Goal: Information Seeking & Learning: Learn about a topic

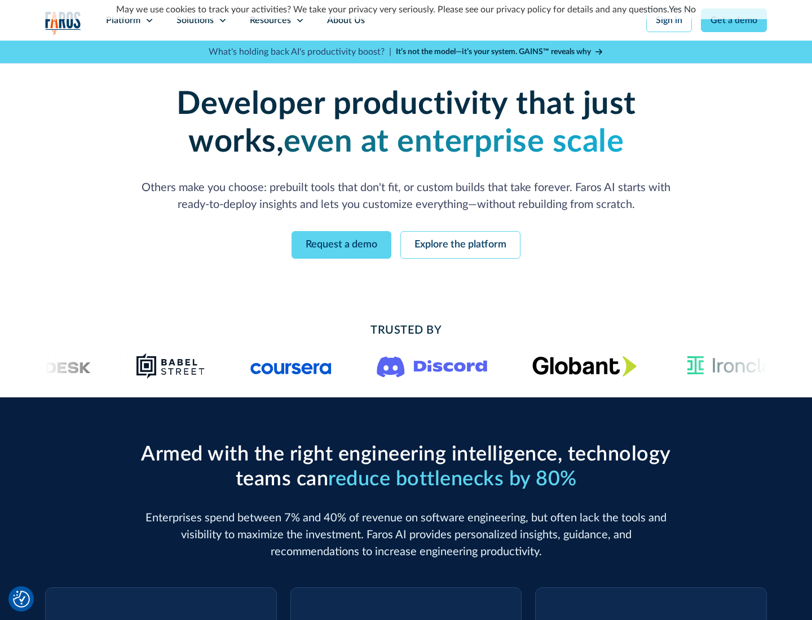
click at [149, 20] on icon at bounding box center [149, 20] width 9 height 9
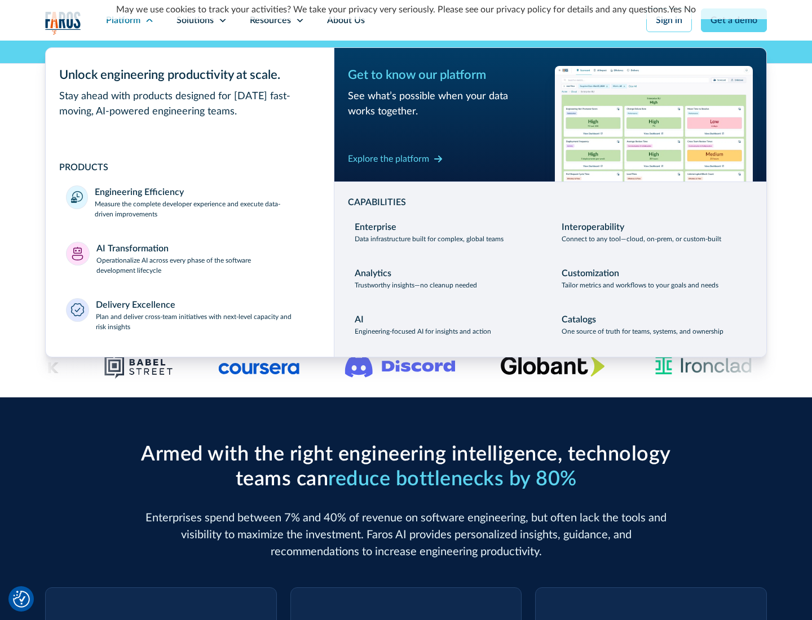
click at [204, 209] on p "Measure the complete developer experience and execute data-driven improvements" at bounding box center [204, 209] width 219 height 20
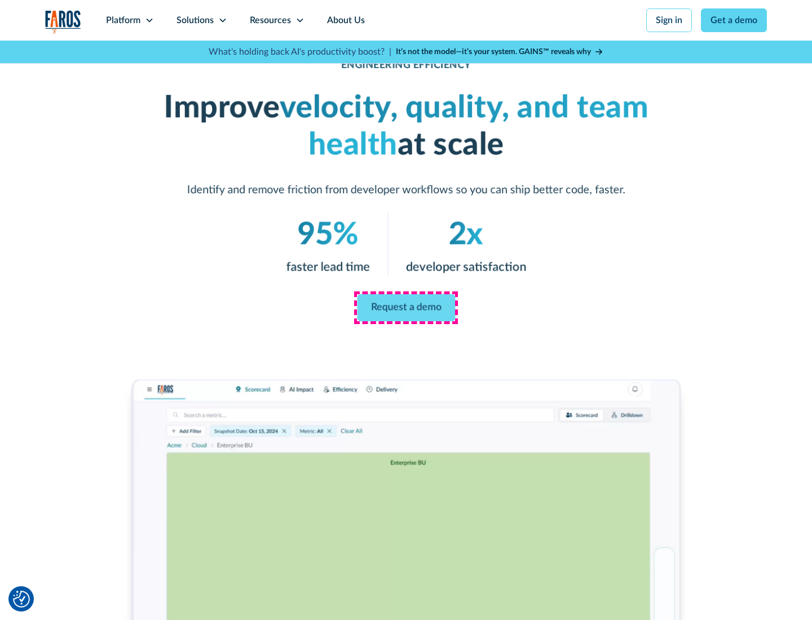
click at [406, 308] on link "Request a demo" at bounding box center [406, 307] width 98 height 27
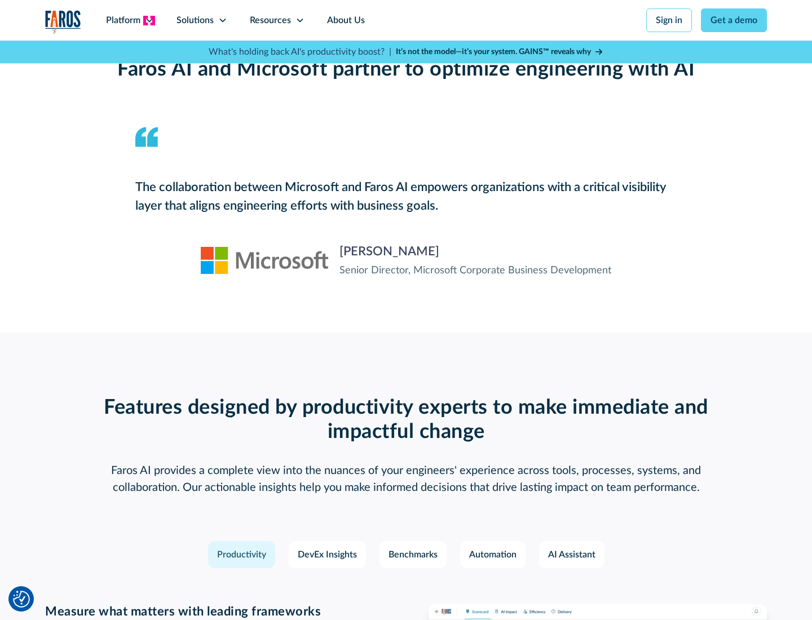
click at [149, 20] on icon at bounding box center [149, 20] width 9 height 9
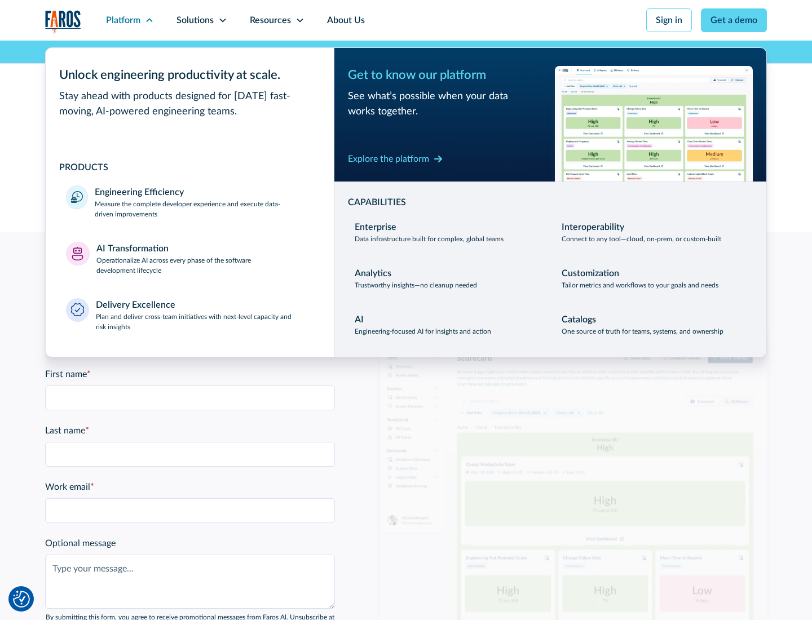
scroll to position [2472, 0]
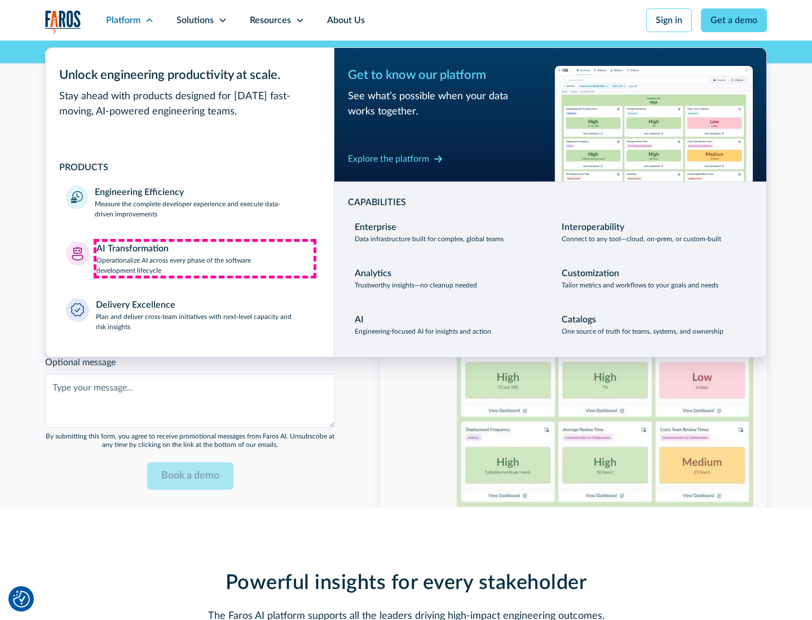
click at [205, 258] on p "Operationalize AI across every phase of the software development lifecycle" at bounding box center [205, 265] width 218 height 20
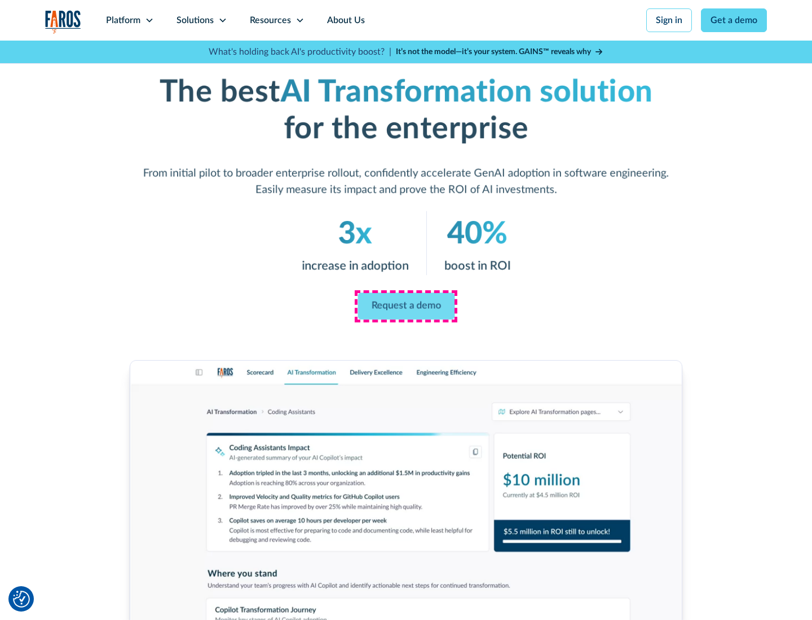
click at [406, 306] on link "Request a demo" at bounding box center [405, 306] width 97 height 27
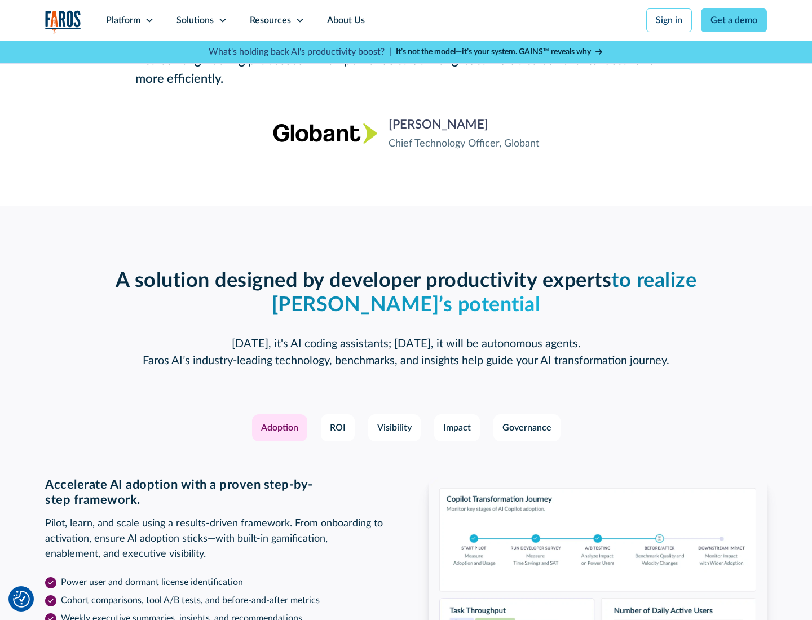
click at [130, 20] on div "Platform" at bounding box center [123, 21] width 34 height 14
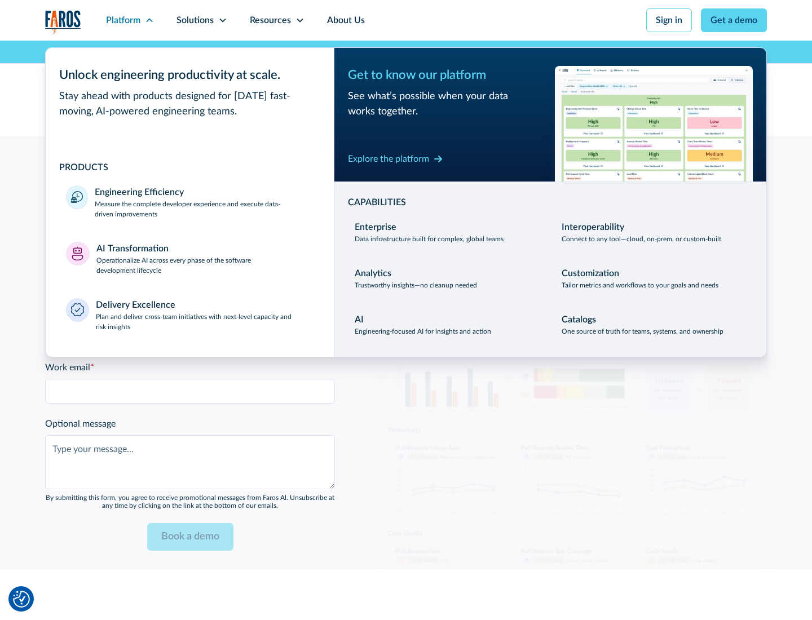
scroll to position [2744, 0]
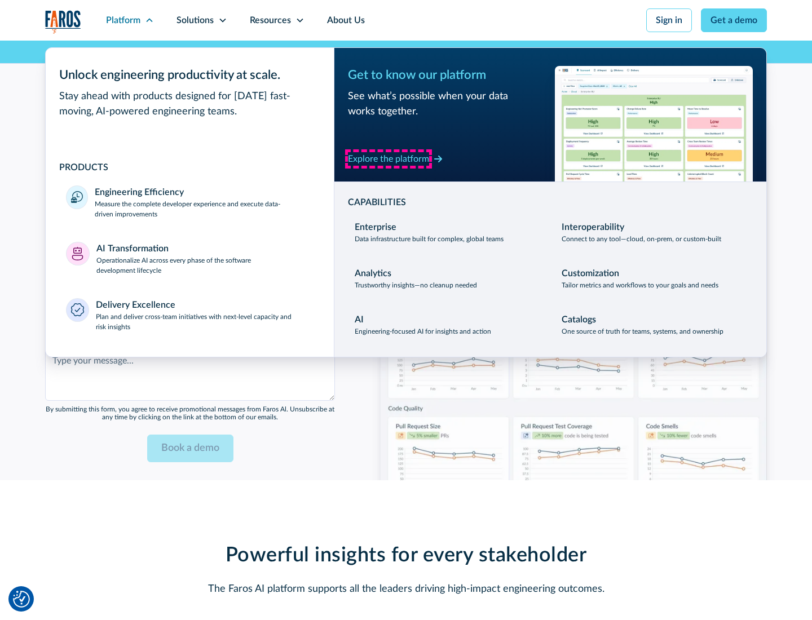
click at [388, 158] on div "Explore the platform" at bounding box center [388, 159] width 81 height 14
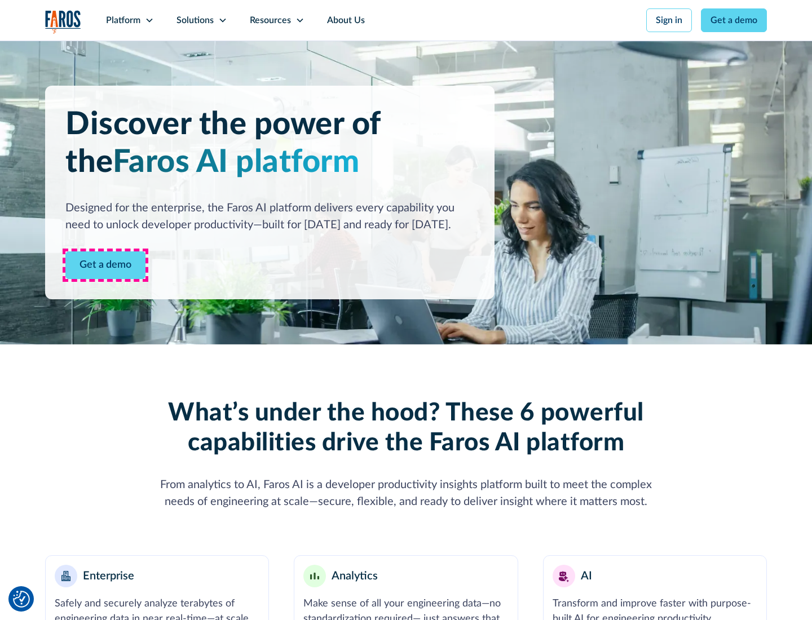
click at [105, 265] on link "Get a demo" at bounding box center [105, 265] width 80 height 28
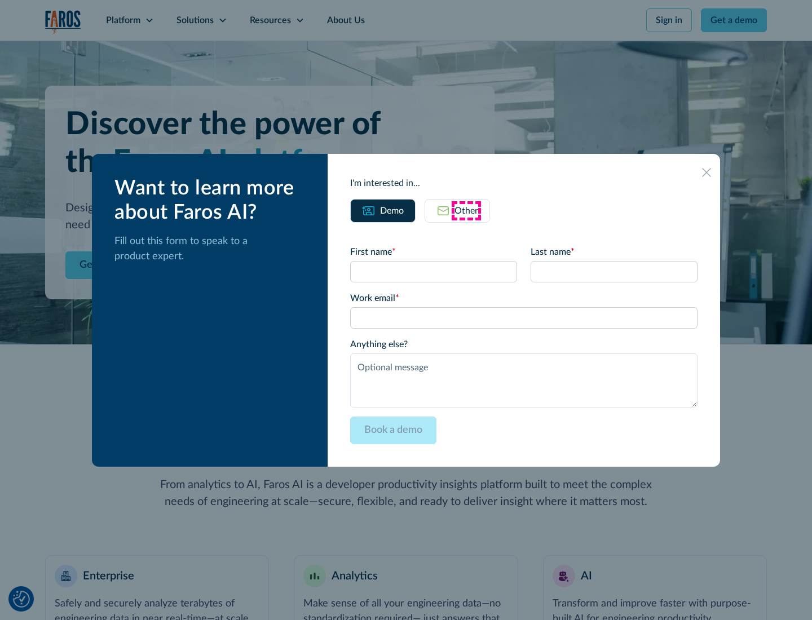
click at [466, 210] on div "Other" at bounding box center [466, 211] width 24 height 14
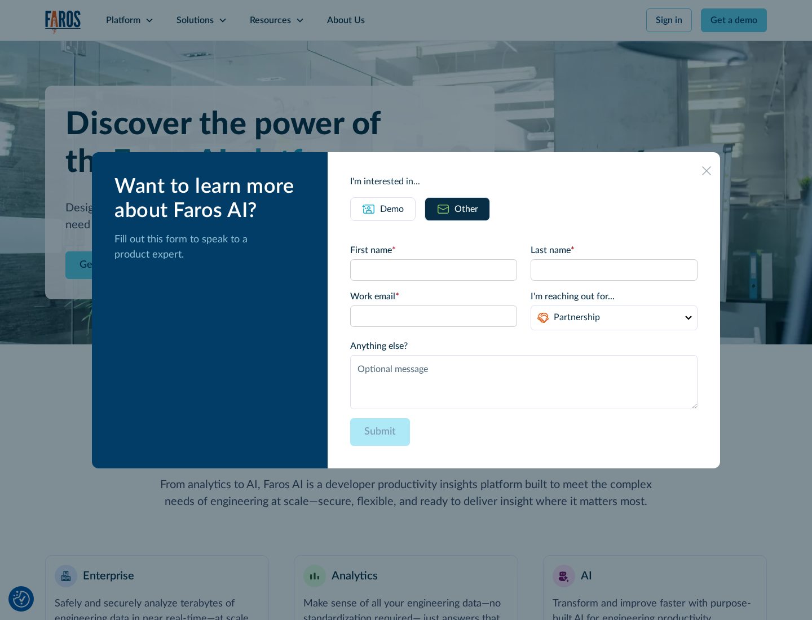
click at [392, 209] on div "Demo" at bounding box center [392, 209] width 24 height 14
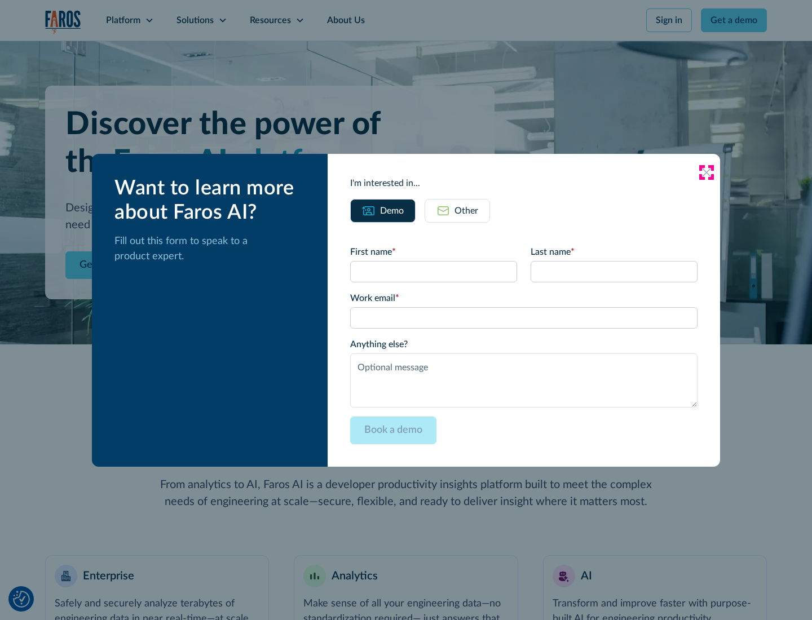
click at [706, 172] on icon at bounding box center [706, 172] width 9 height 9
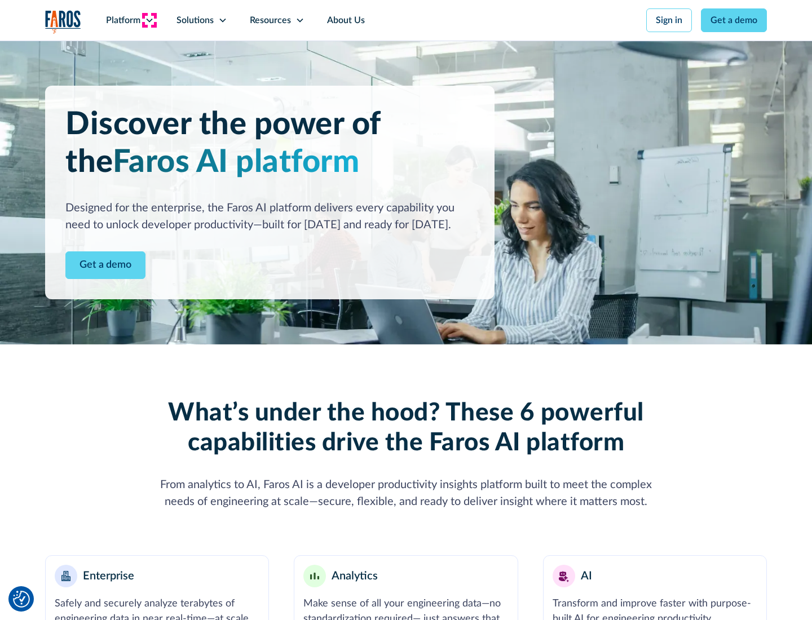
click at [149, 20] on icon at bounding box center [149, 20] width 9 height 9
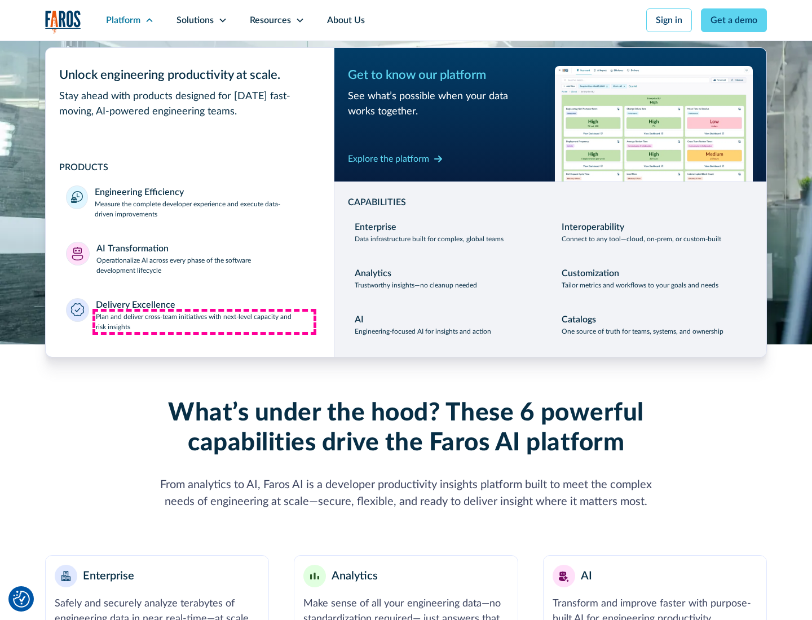
click at [204, 321] on p "Plan and deliver cross-team initiatives with next-level capacity and risk insig…" at bounding box center [205, 322] width 218 height 20
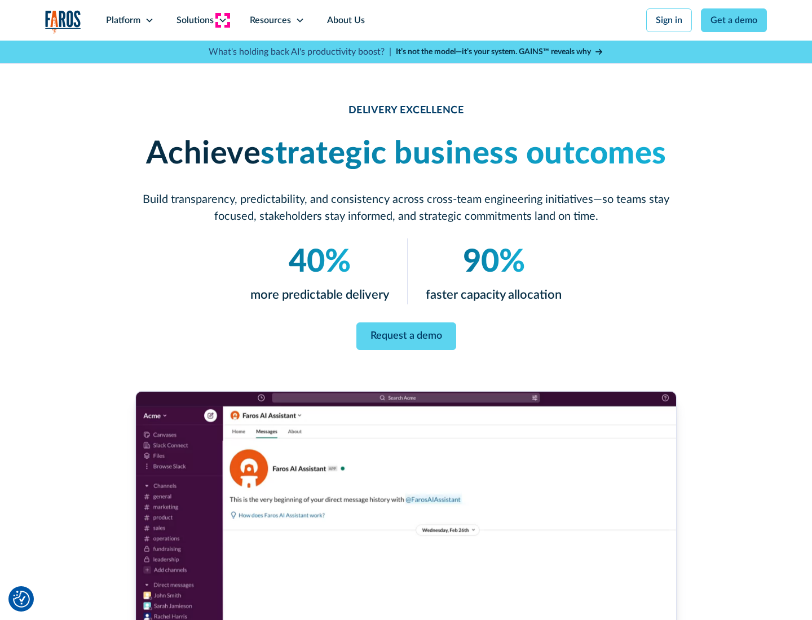
click at [222, 20] on icon at bounding box center [222, 20] width 9 height 9
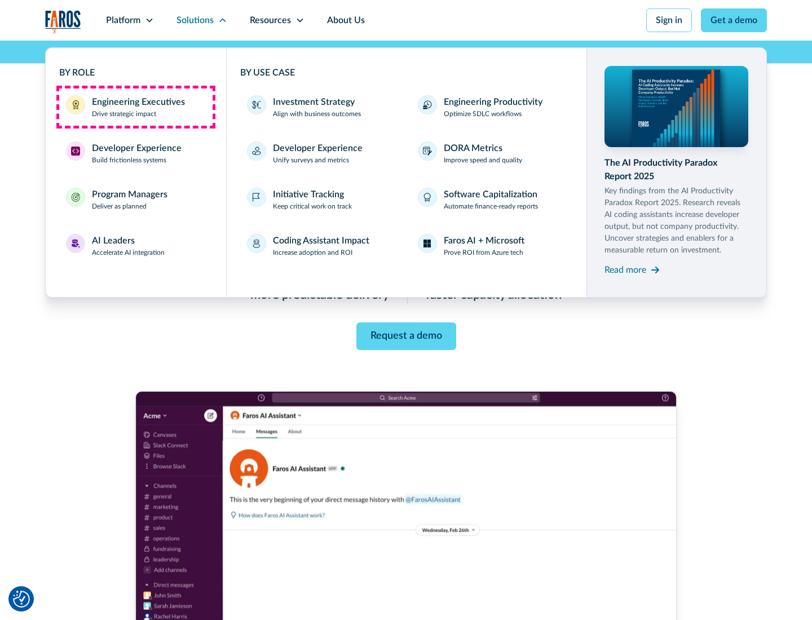
click at [135, 107] on div "Engineering Executives" at bounding box center [138, 102] width 93 height 14
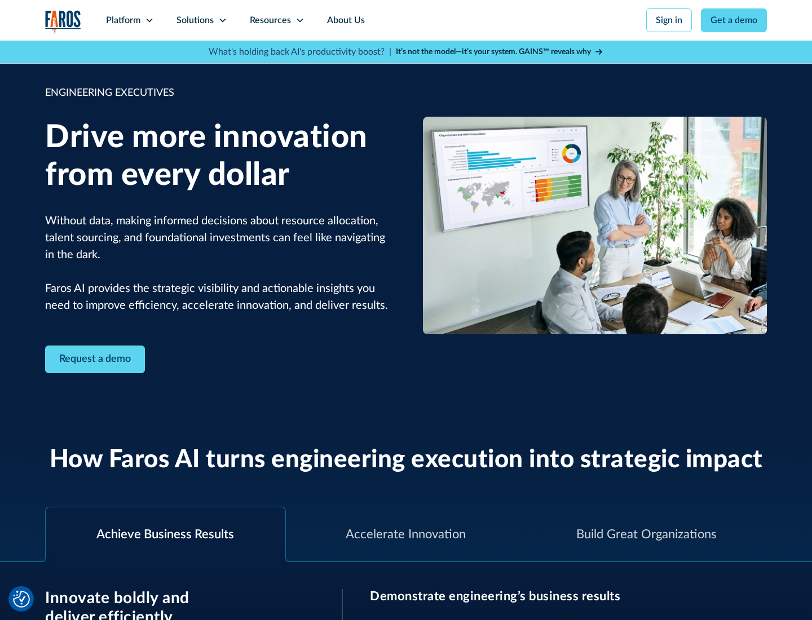
click at [222, 20] on icon at bounding box center [222, 20] width 9 height 9
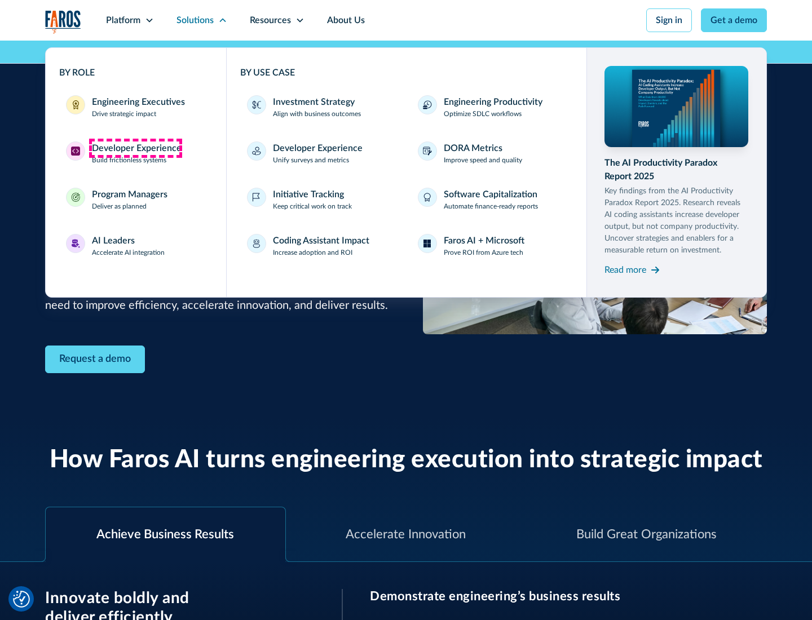
click at [135, 148] on div "Developer Experience" at bounding box center [137, 148] width 90 height 14
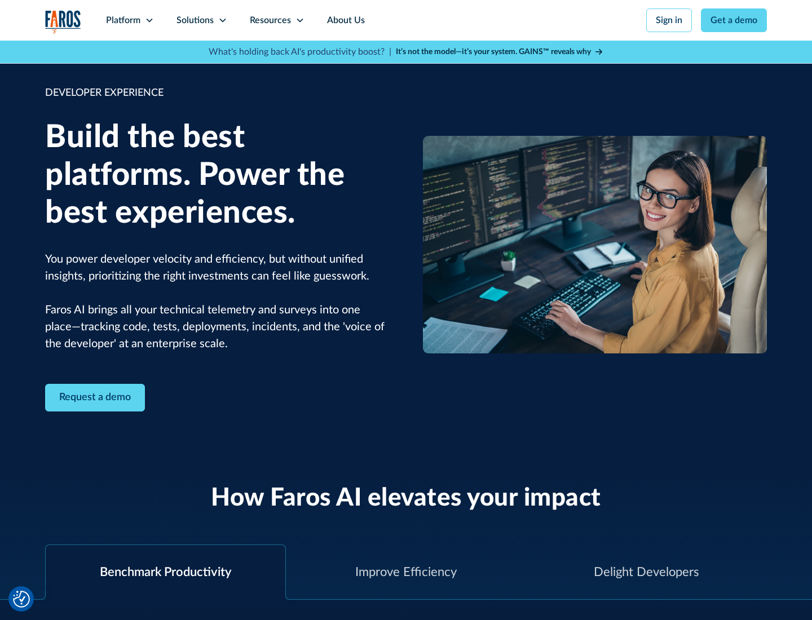
click at [201, 20] on div "Solutions" at bounding box center [194, 21] width 37 height 14
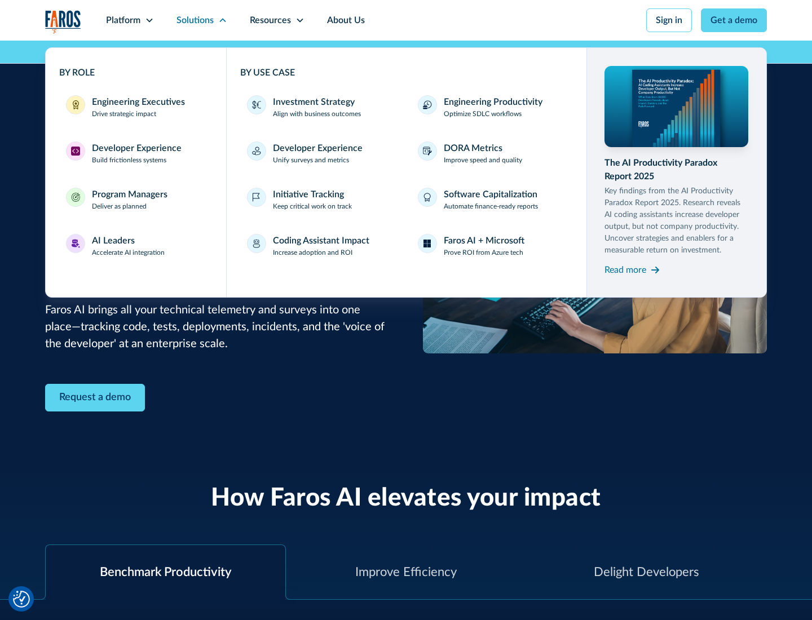
click at [129, 200] on div "Program Managers" at bounding box center [130, 195] width 76 height 14
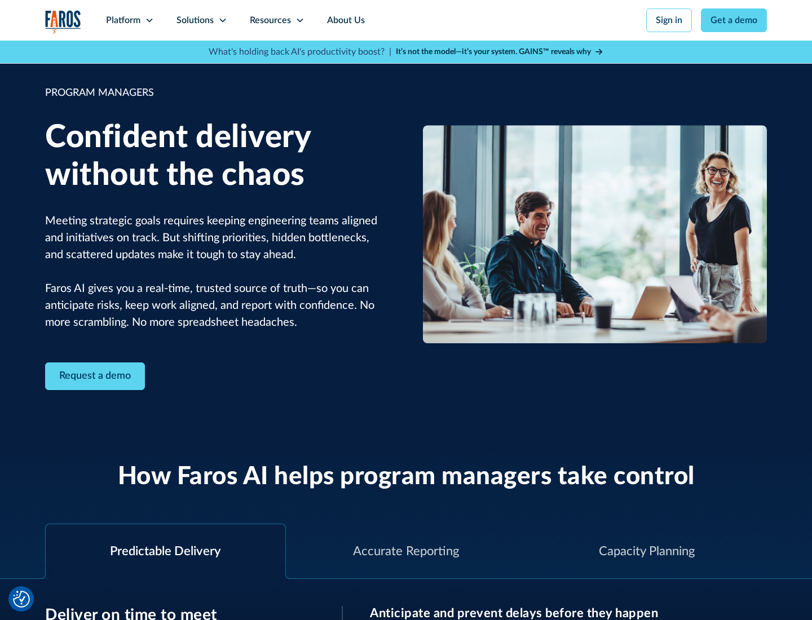
click at [222, 20] on icon at bounding box center [222, 20] width 9 height 9
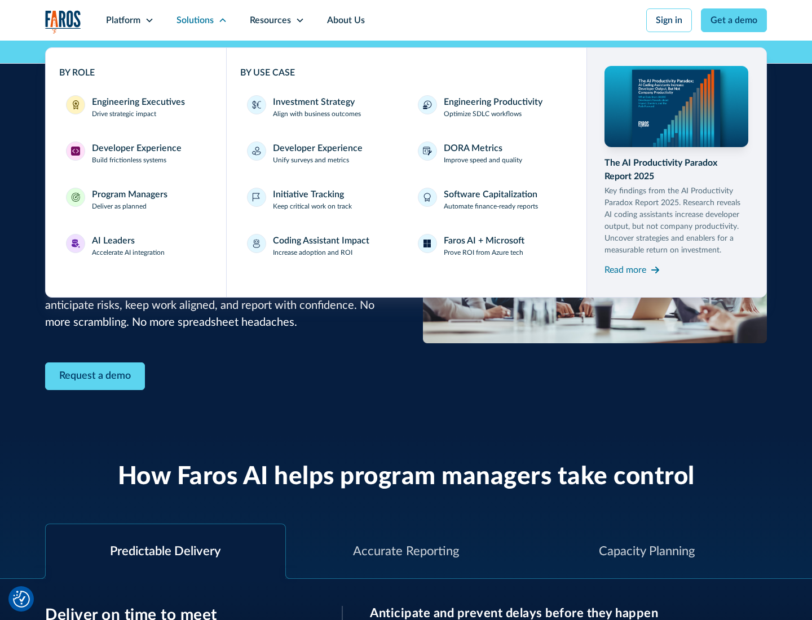
click at [128, 246] on div "AI Leaders" at bounding box center [113, 241] width 43 height 14
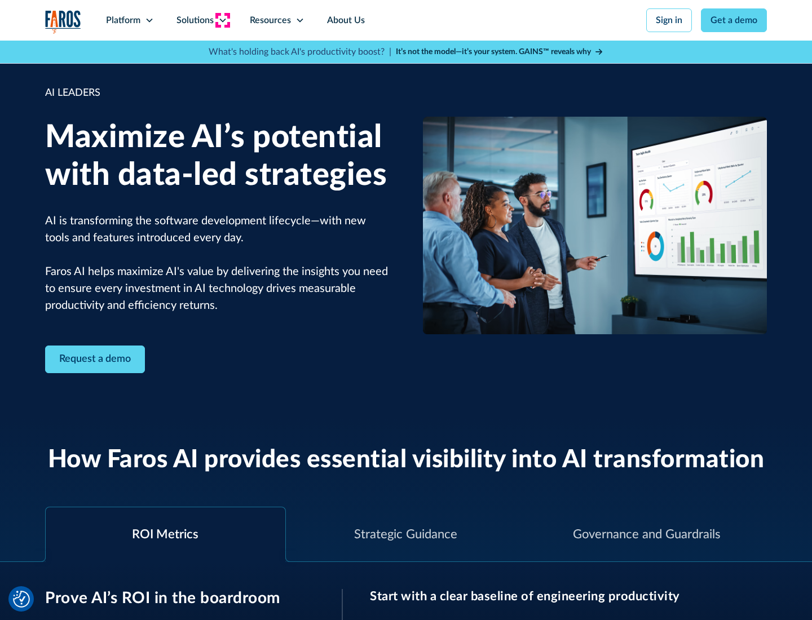
click at [222, 20] on icon at bounding box center [222, 20] width 9 height 9
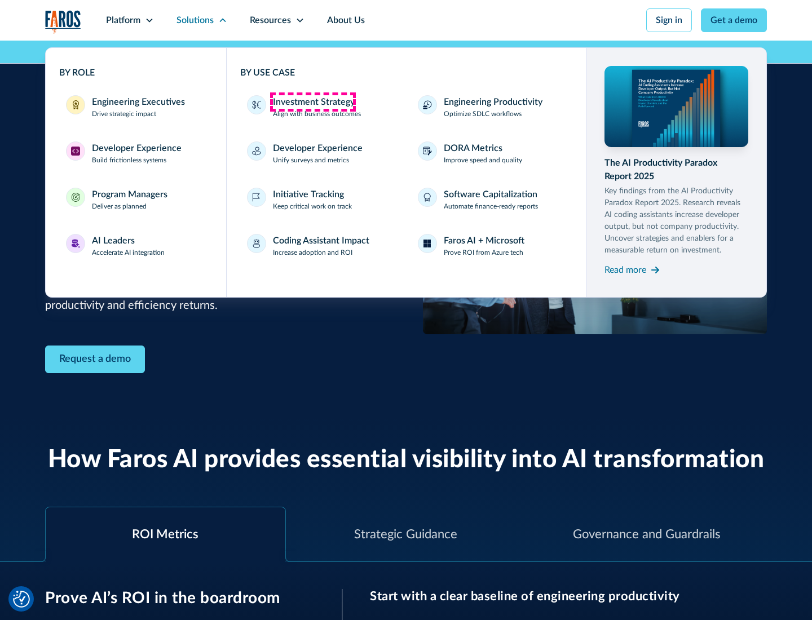
click at [312, 102] on div "Investment Strategy" at bounding box center [314, 102] width 82 height 14
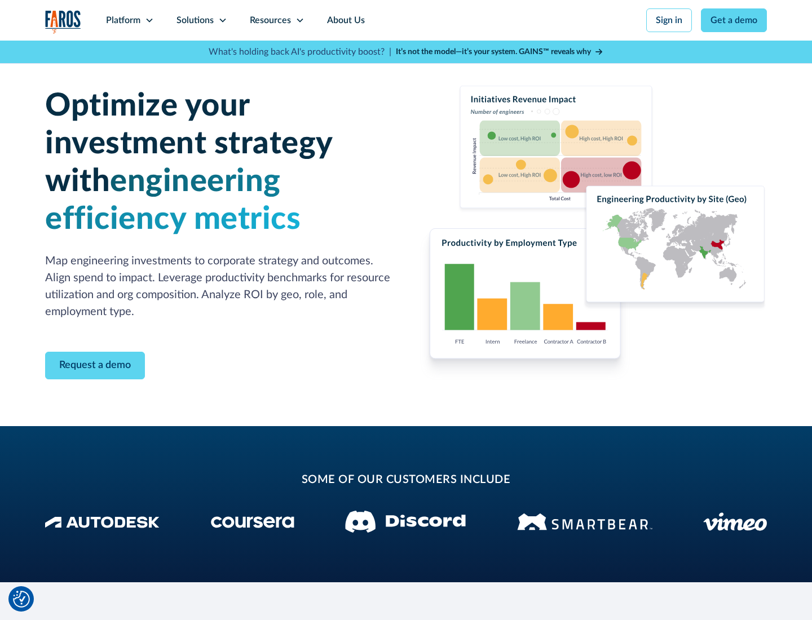
click at [222, 20] on icon at bounding box center [222, 20] width 9 height 9
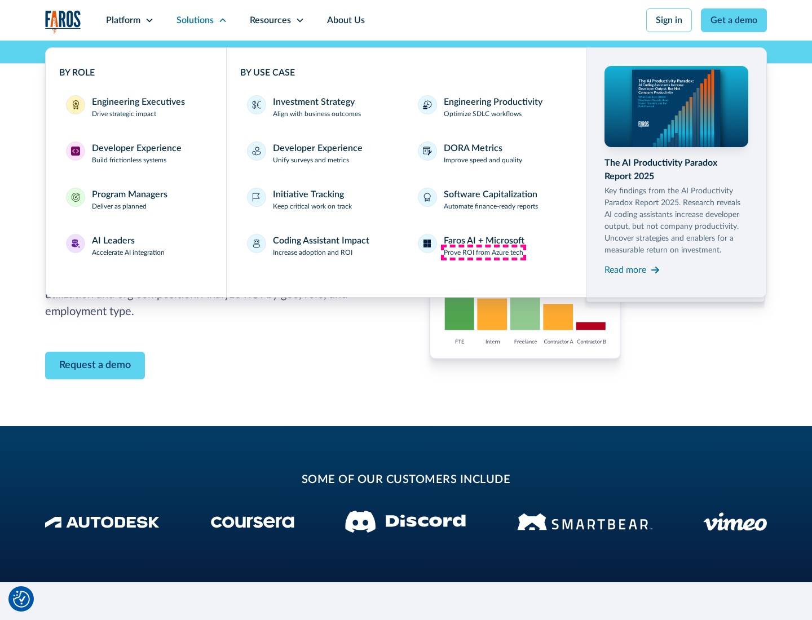
click at [483, 252] on p "Prove ROI from Azure tech" at bounding box center [483, 252] width 79 height 10
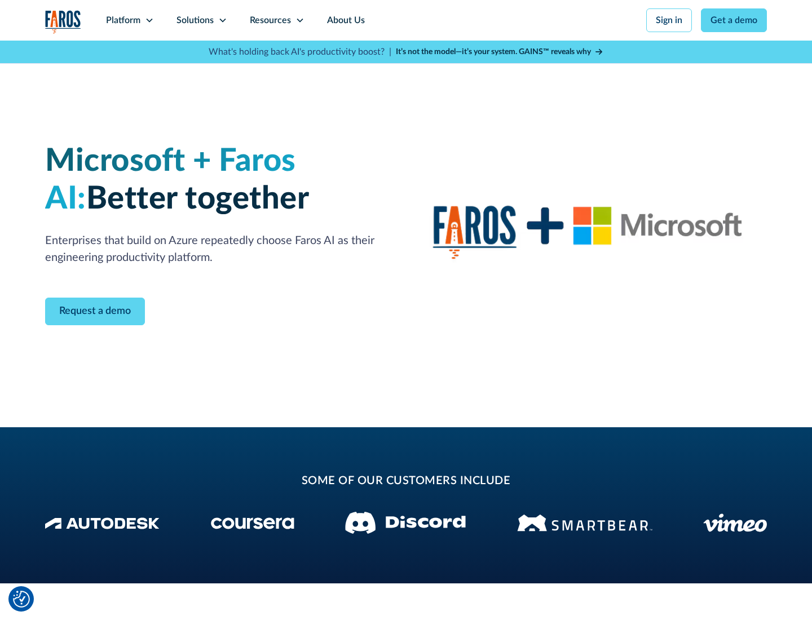
click at [222, 20] on icon at bounding box center [222, 20] width 9 height 9
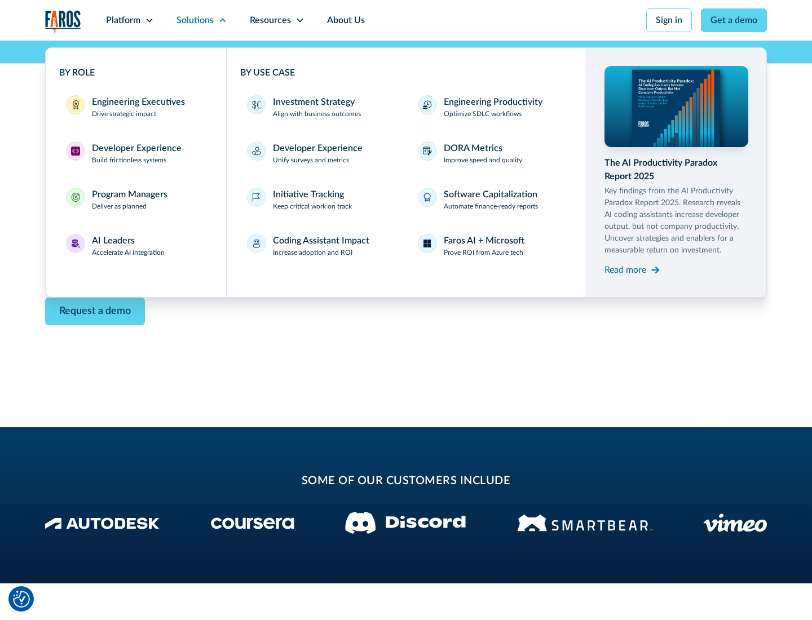
click at [625, 269] on div "Read more" at bounding box center [625, 270] width 42 height 14
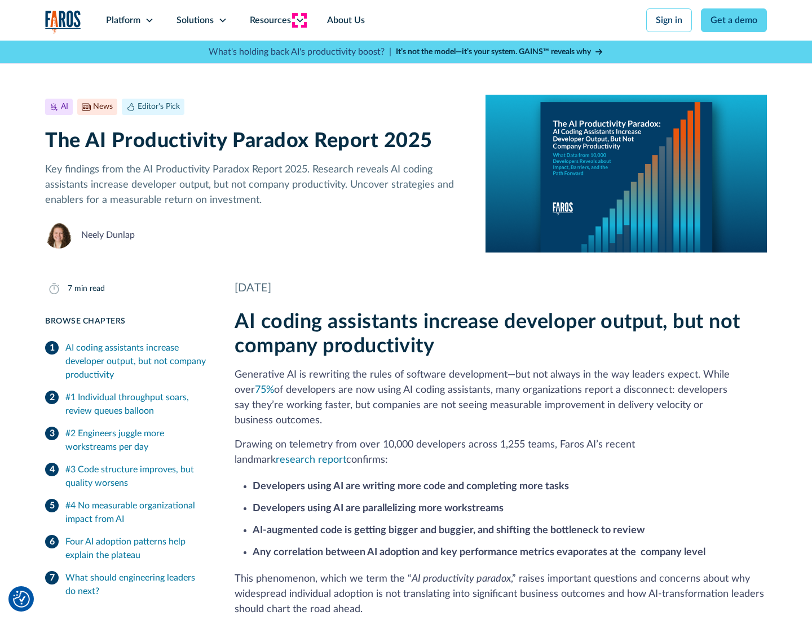
click at [299, 20] on icon at bounding box center [299, 20] width 9 height 9
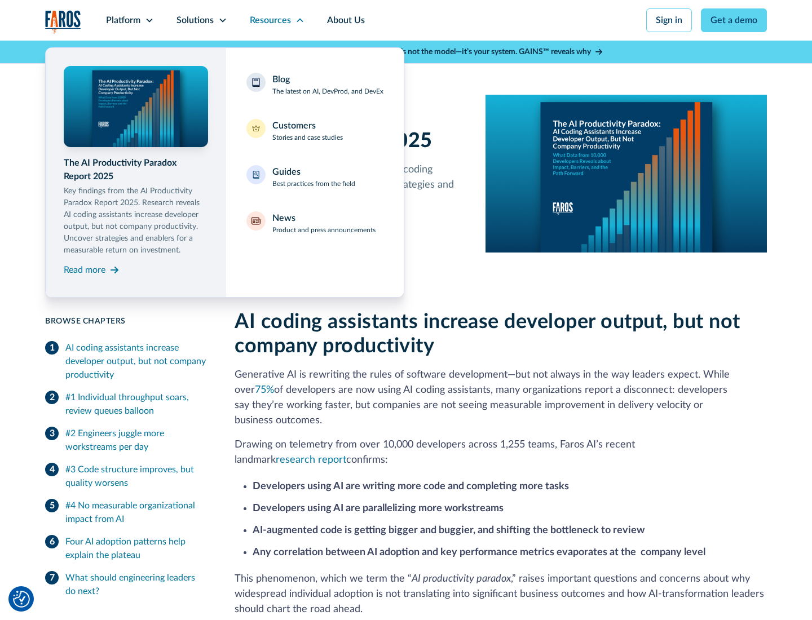
click at [327, 85] on div "Blog The latest on AI, DevProd, and DevEx" at bounding box center [327, 85] width 111 height 24
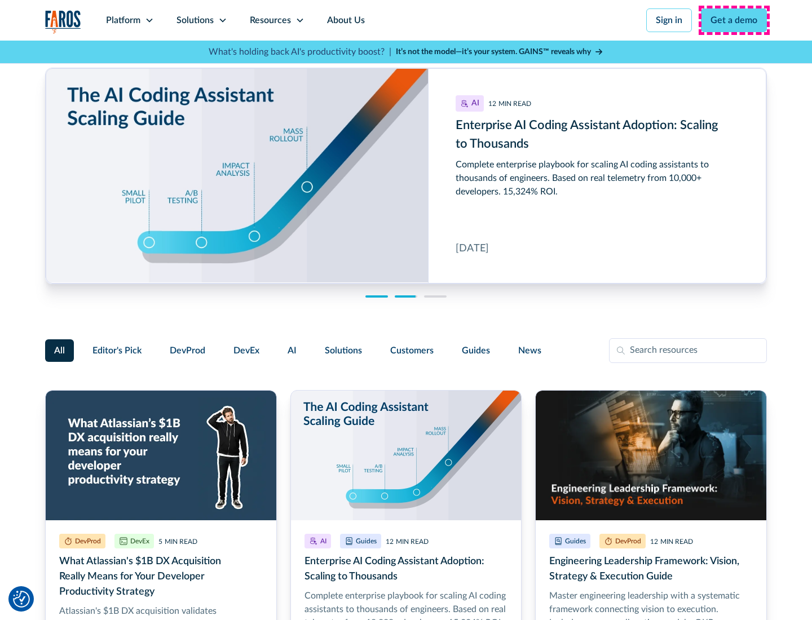
click at [734, 20] on link "Get a demo" at bounding box center [734, 20] width 66 height 24
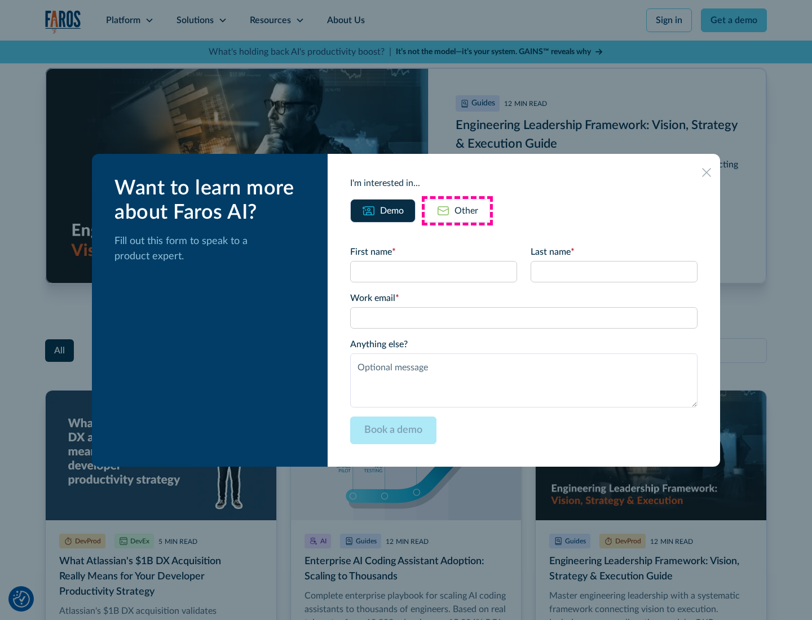
click at [457, 210] on div "Other" at bounding box center [466, 211] width 24 height 14
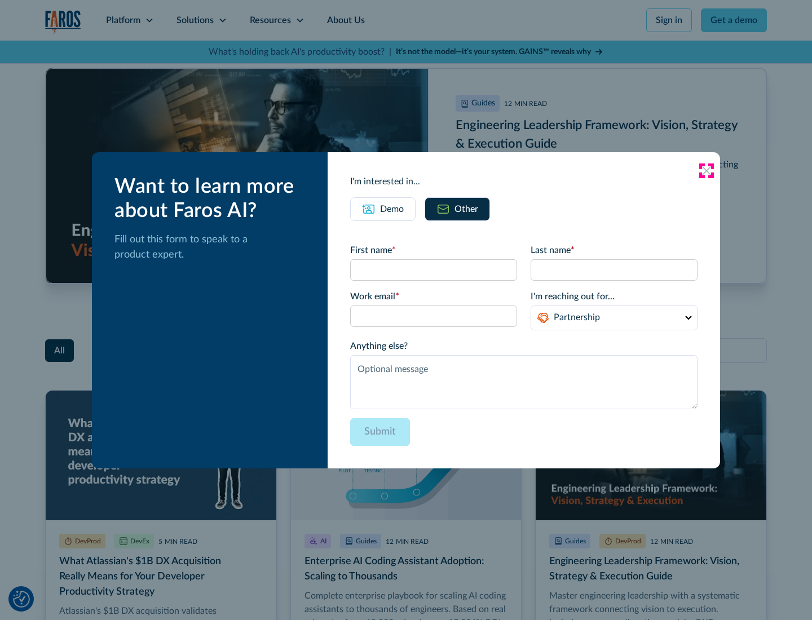
click at [706, 170] on icon at bounding box center [706, 170] width 9 height 9
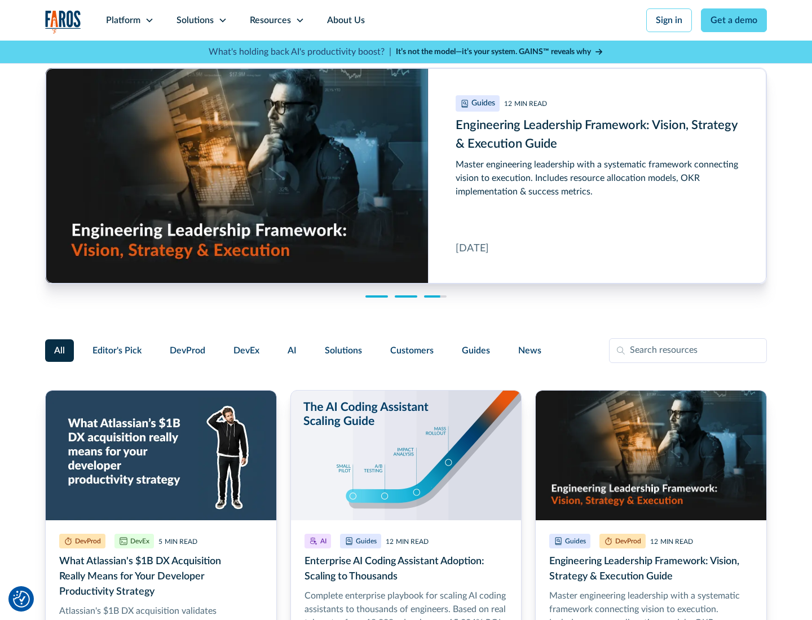
click at [344, 20] on link "About Us" at bounding box center [346, 20] width 60 height 41
